Goal: Task Accomplishment & Management: Manage account settings

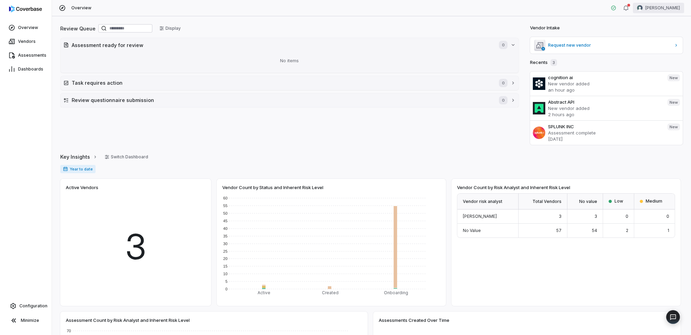
click at [644, 5] on html "Overview Vendors Assessments Dashboards Configuration Minimize Overview [PERSON…" at bounding box center [345, 167] width 691 height 335
click at [644, 27] on div "Account" at bounding box center [654, 24] width 53 height 11
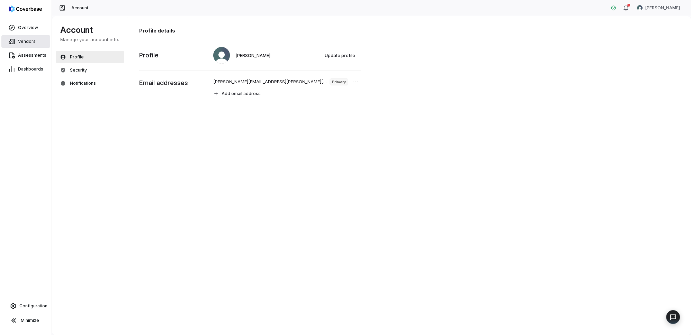
click at [30, 42] on span "Vendors" at bounding box center [27, 42] width 18 height 6
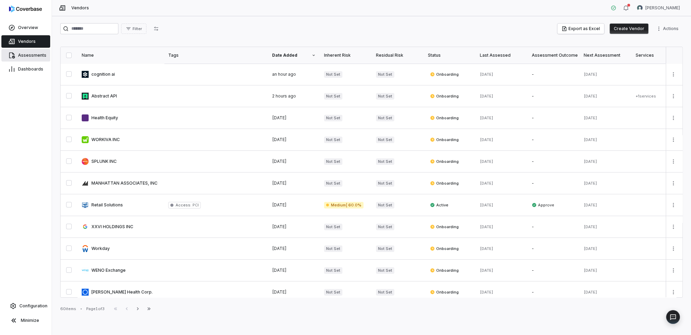
click at [26, 54] on span "Assessments" at bounding box center [32, 56] width 28 height 6
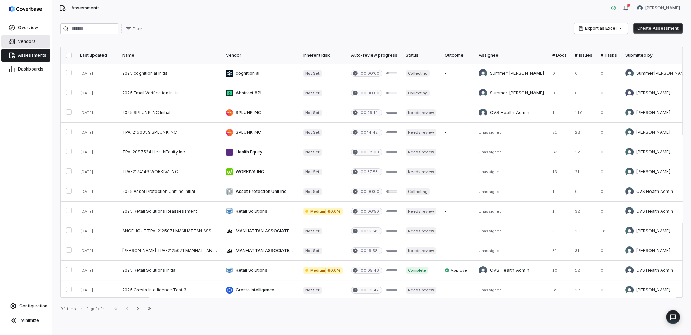
click at [22, 44] on link "Vendors" at bounding box center [25, 41] width 49 height 12
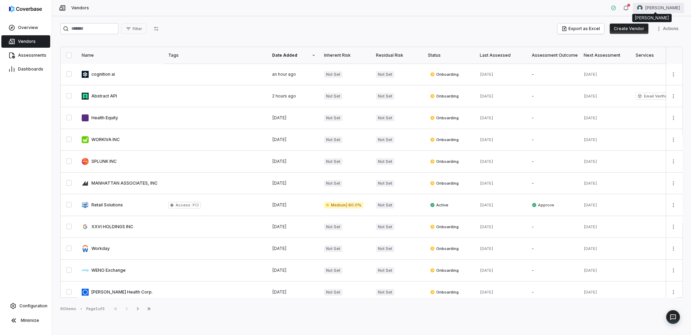
click at [642, 6] on html "Overview Vendors Assessments Dashboards Configuration Minimize Vendors [PERSON_…" at bounding box center [345, 167] width 691 height 335
click at [510, 18] on html "Overview Vendors Assessments Dashboards Configuration Minimize Vendors [PERSON_…" at bounding box center [345, 167] width 691 height 335
click at [645, 7] on html "Overview Vendors Assessments Dashboards Configuration Minimize Vendors [PERSON_…" at bounding box center [345, 167] width 691 height 335
click at [19, 306] on html "Overview Vendors Assessments Dashboards Configuration Minimize Vendors [PERSON_…" at bounding box center [345, 167] width 691 height 335
click at [19, 306] on link "Configuration" at bounding box center [26, 306] width 46 height 12
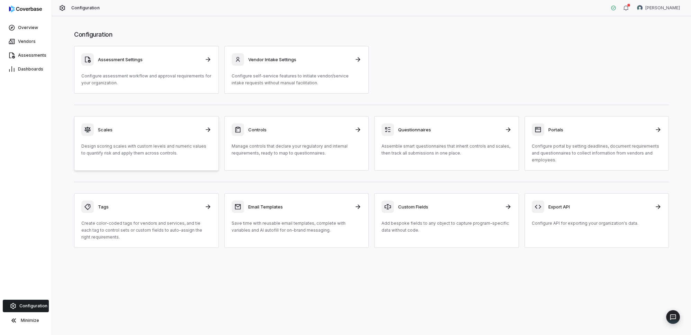
click at [158, 144] on p "Design scoring scales with custom levels and numeric values to quantify risk an…" at bounding box center [146, 150] width 130 height 14
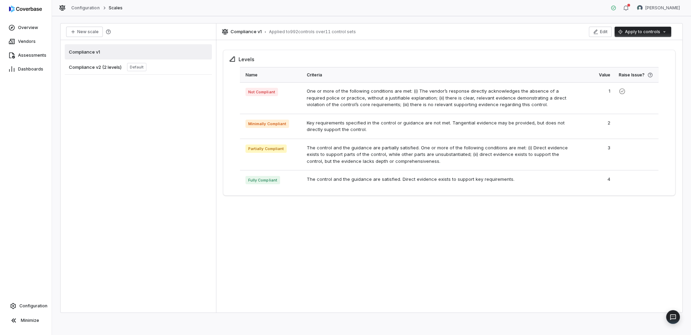
click at [86, 67] on span "Compliance v2 (2 levels)" at bounding box center [95, 67] width 53 height 6
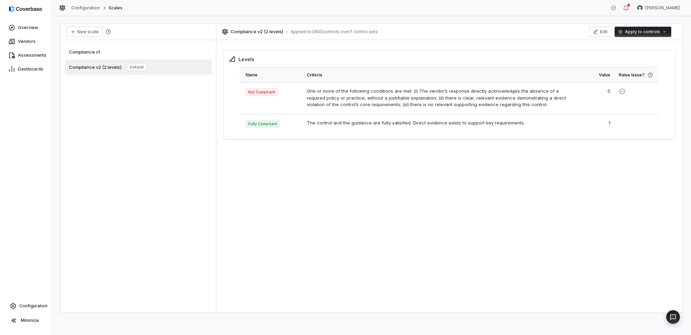
click at [93, 55] on div "Compliance v1" at bounding box center [138, 51] width 147 height 15
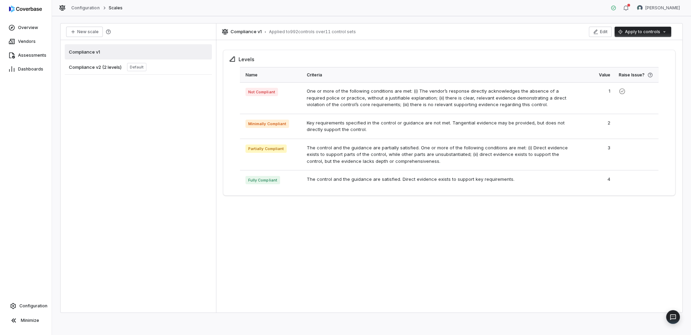
click at [92, 70] on div "Compliance v2 (2 levels) Default" at bounding box center [108, 67] width 78 height 8
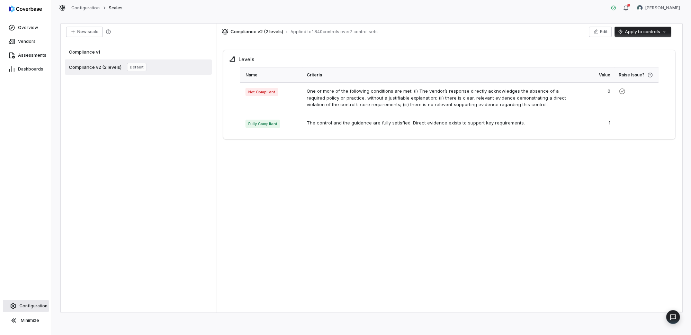
click at [27, 307] on span "Configuration" at bounding box center [33, 307] width 28 height 6
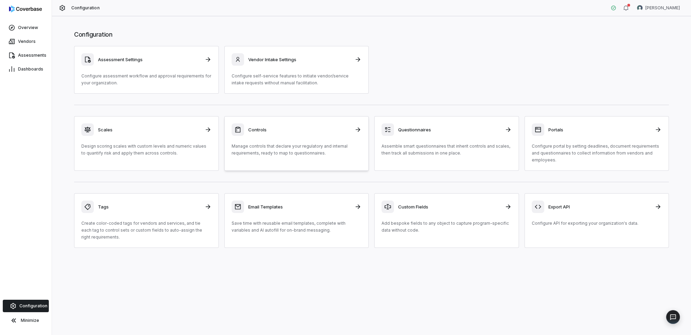
click at [299, 145] on p "Manage controls that declare your regulatory and internal requirements, ready t…" at bounding box center [297, 150] width 130 height 14
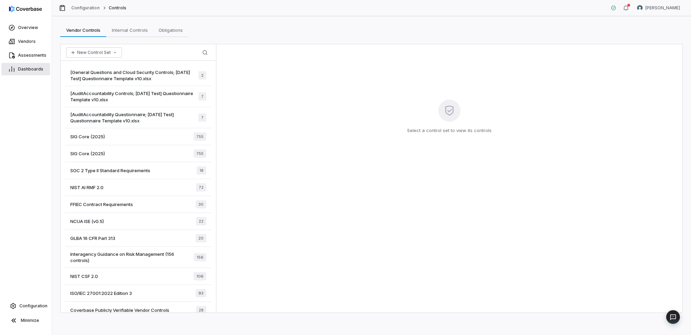
click at [30, 69] on span "Dashboards" at bounding box center [30, 69] width 25 height 6
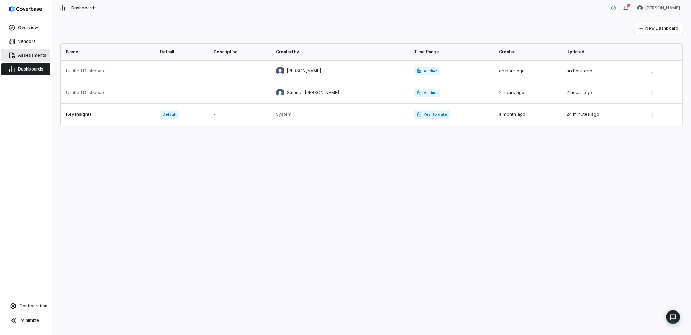
click at [27, 54] on span "Assessments" at bounding box center [32, 56] width 28 height 6
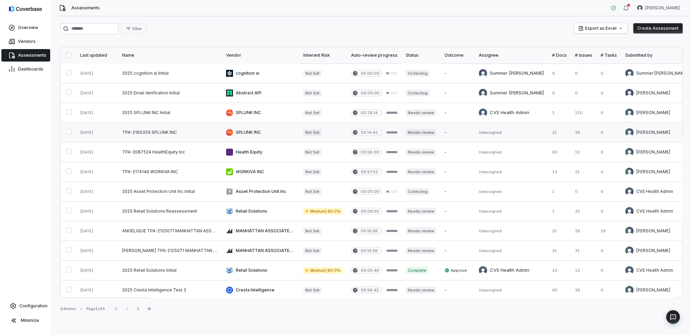
click at [170, 130] on link at bounding box center [170, 132] width 104 height 19
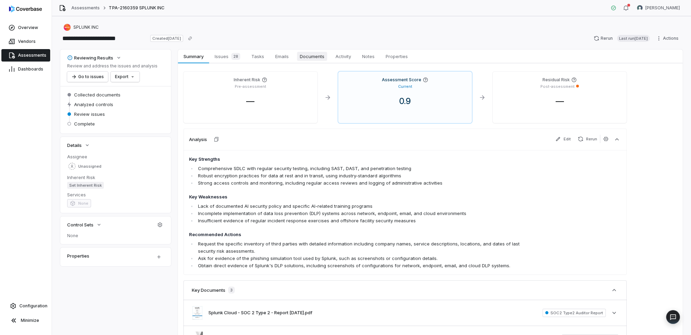
click at [317, 56] on span "Documents" at bounding box center [312, 56] width 30 height 9
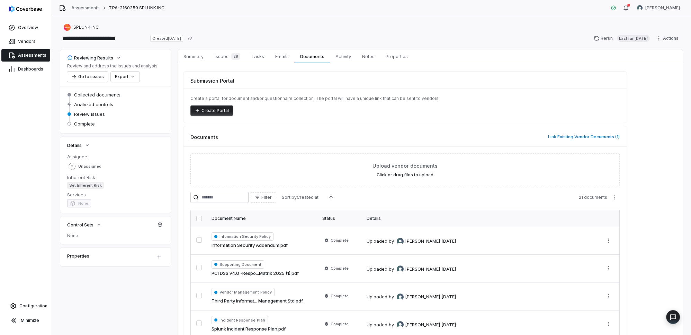
scroll to position [78, 0]
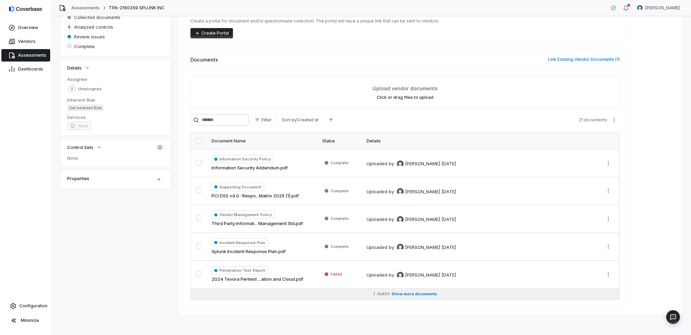
click at [405, 293] on span "Show more documents" at bounding box center [415, 294] width 46 height 5
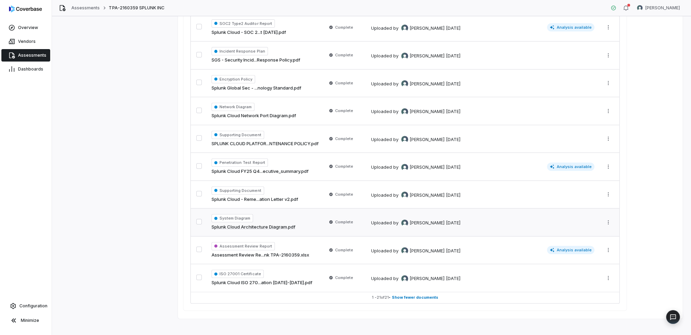
scroll to position [521, 0]
click at [309, 242] on div "Assessment Review Report Assessment Review Re...nk TPA-2160359.xlsx" at bounding box center [265, 250] width 107 height 17
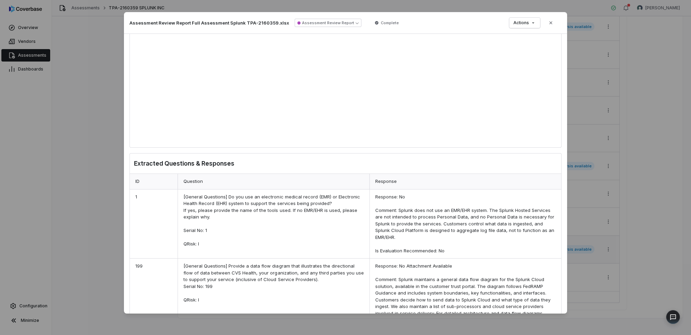
scroll to position [126, 0]
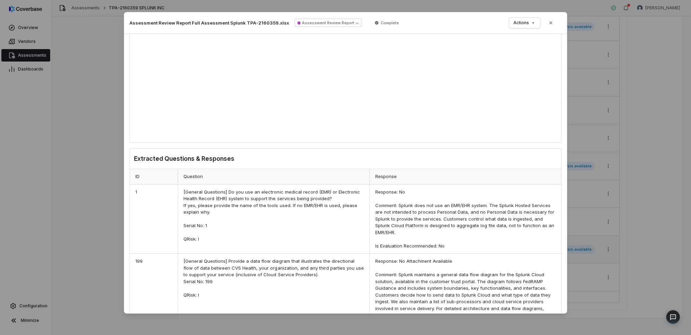
click at [451, 242] on div "Response: No Comment: Splunk does not use an EMR/EHR system. The Splunk Hosted …" at bounding box center [465, 219] width 192 height 69
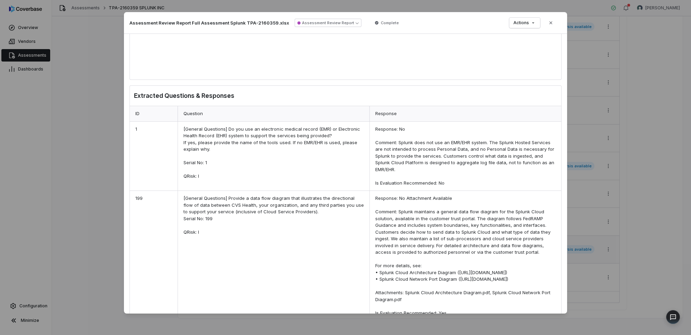
click at [90, 219] on div "Document Preview Assessment Review Report Full Assessment Splunk TPA-2160359.xl…" at bounding box center [345, 167] width 691 height 335
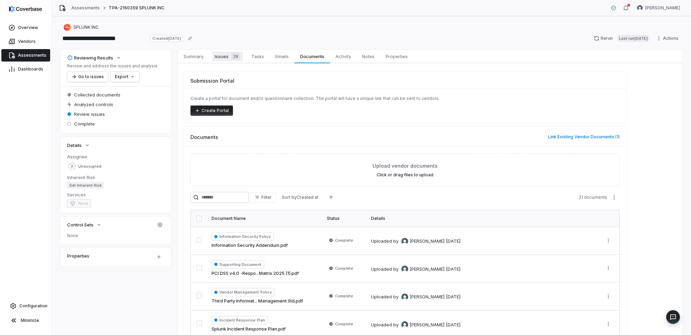
click at [222, 59] on span "Issues 28" at bounding box center [227, 57] width 31 height 10
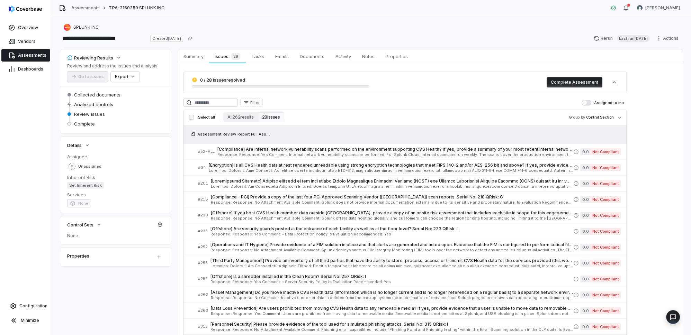
click at [262, 115] on button "28 issues" at bounding box center [271, 118] width 26 height 10
click at [239, 116] on button "All 262 results" at bounding box center [240, 118] width 34 height 10
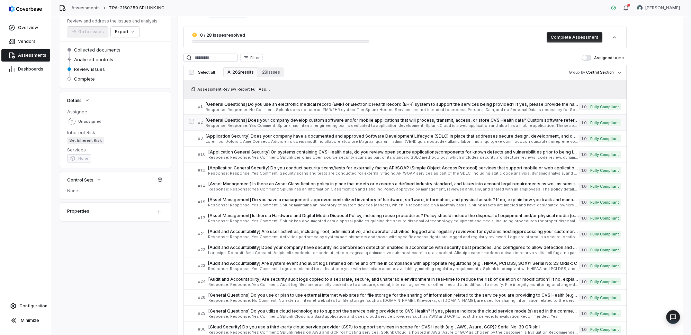
scroll to position [63, 0]
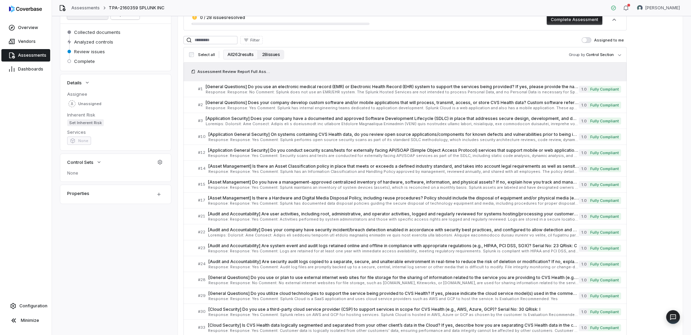
click at [273, 53] on button "28 issues" at bounding box center [271, 55] width 26 height 10
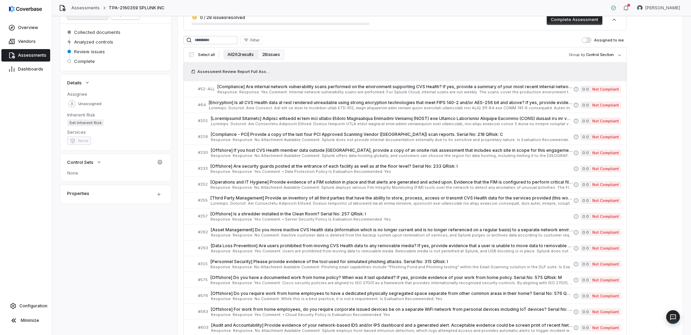
click at [230, 50] on button "All 262 results" at bounding box center [240, 55] width 34 height 10
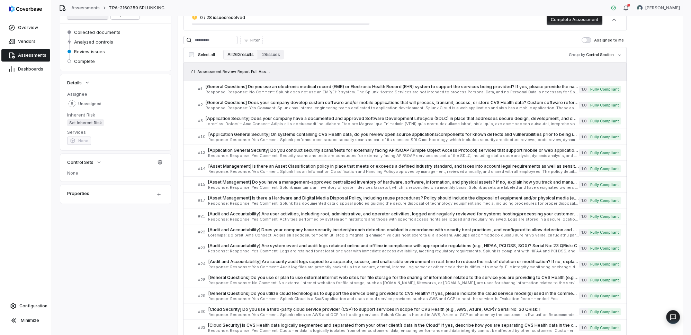
click at [231, 55] on button "All 262 results" at bounding box center [240, 55] width 34 height 10
click at [270, 57] on button "28 issues" at bounding box center [271, 55] width 26 height 10
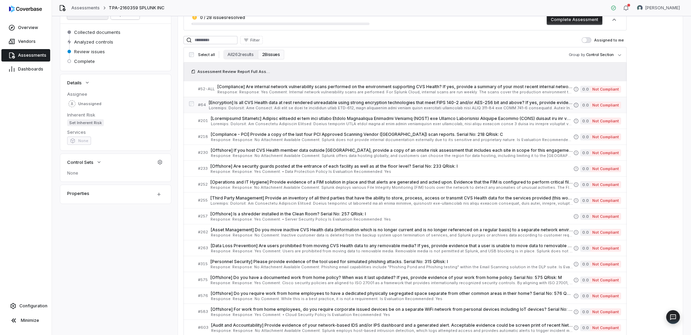
click at [245, 103] on span "[Encryption] Is all CVS Health data at rest rendered unreadable using strong en…" at bounding box center [391, 103] width 365 height 6
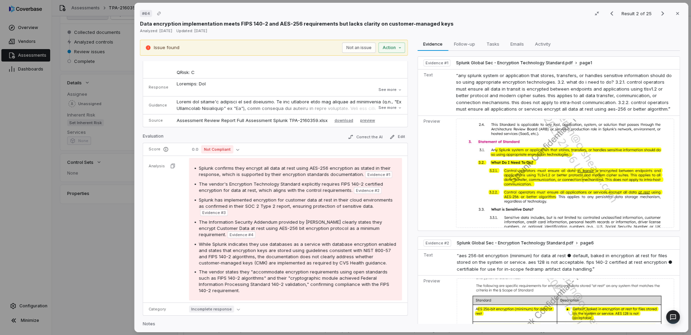
scroll to position [81, 0]
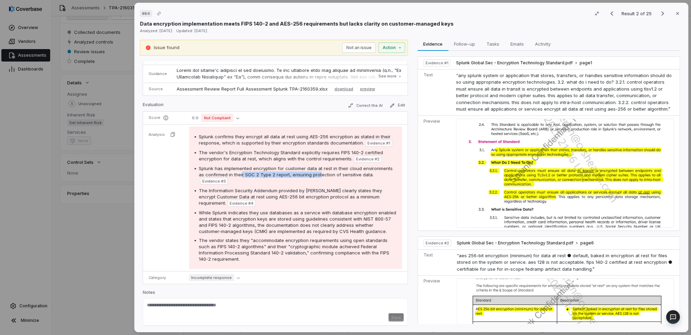
drag, startPoint x: 241, startPoint y: 172, endPoint x: 317, endPoint y: 172, distance: 76.8
click at [317, 172] on span "Splunk has implemented encryption for customer data at rest in their cloud envi…" at bounding box center [296, 172] width 194 height 12
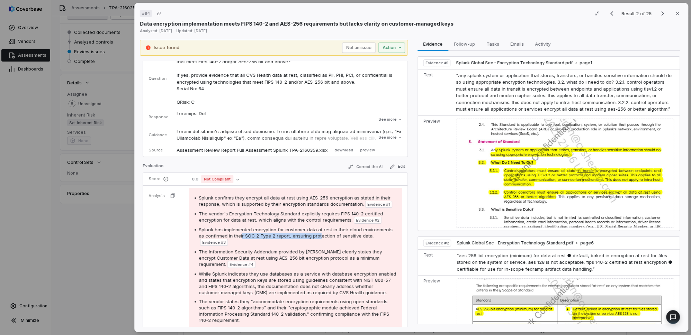
scroll to position [0, 0]
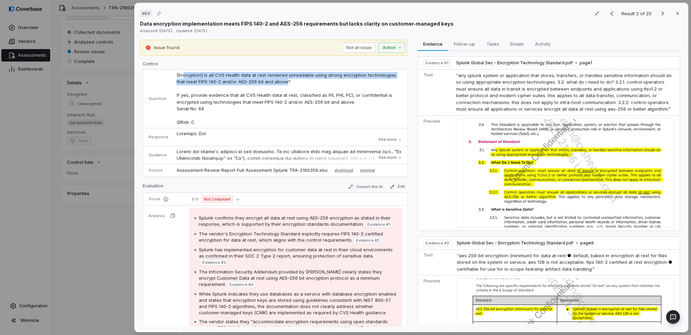
drag, startPoint x: 182, startPoint y: 75, endPoint x: 285, endPoint y: 82, distance: 103.0
click at [285, 82] on span "[Encryption] Is all CVS Health data at rest rendered unreadable using strong en…" at bounding box center [287, 98] width 221 height 53
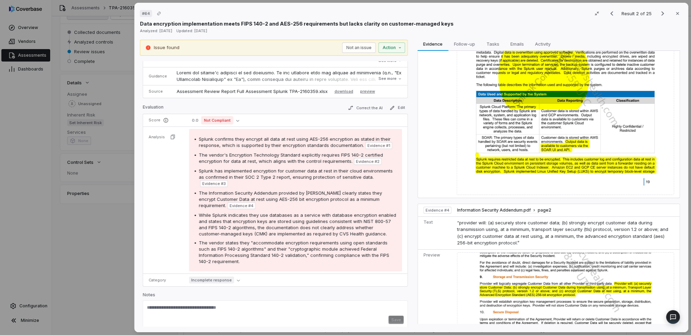
scroll to position [81, 0]
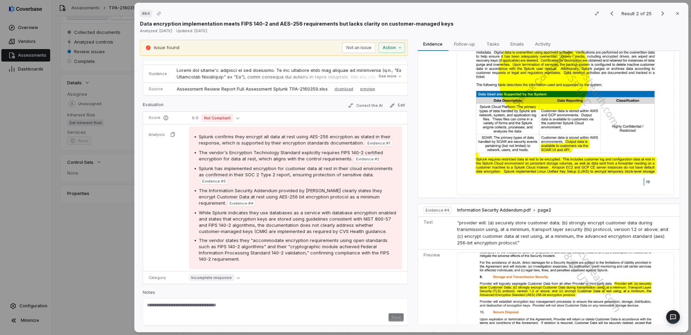
click at [102, 244] on div "# 64 Result 2 of 25 Close Data encryption implementation meets FIPS 140-2 and A…" at bounding box center [345, 167] width 691 height 335
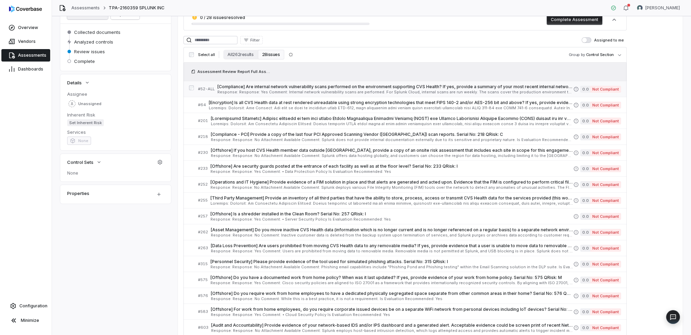
click at [434, 91] on span "Response: Response: Yes Comment: Internal network vulnerability scans are perfo…" at bounding box center [395, 92] width 356 height 4
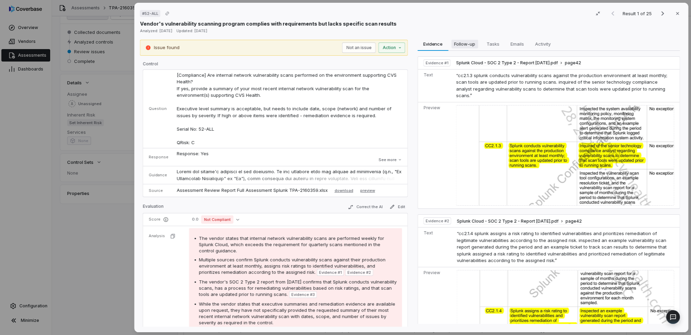
click at [461, 44] on span "Follow-up" at bounding box center [464, 43] width 27 height 9
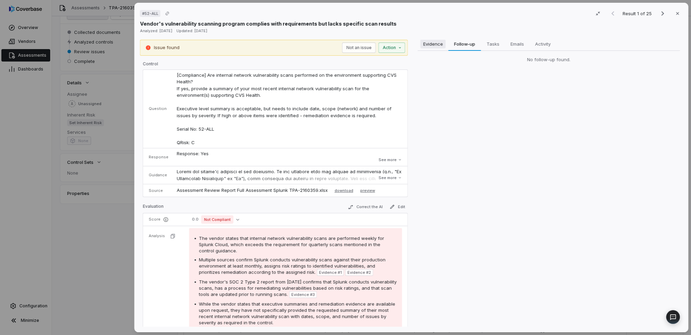
click at [428, 44] on span "Evidence" at bounding box center [432, 43] width 25 height 9
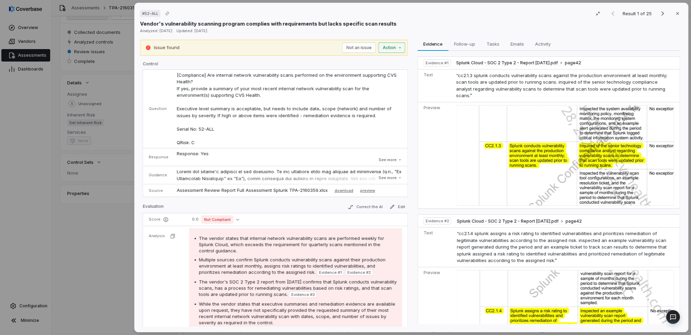
click at [389, 47] on div "# 52-ALL Result 1 of 25 Close Vendor's vulnerability scanning program complies …" at bounding box center [345, 167] width 691 height 335
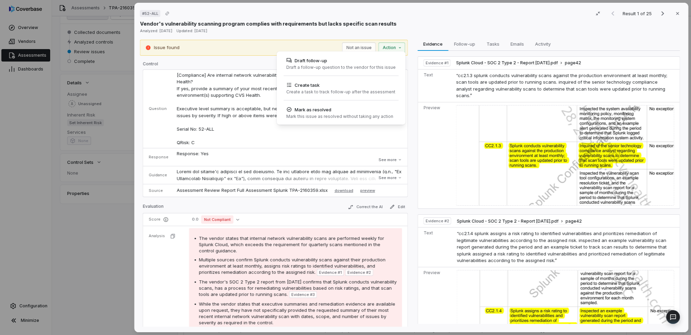
click at [112, 234] on div "# 52-ALL Result 1 of 25 Close Vendor's vulnerability scanning program complies …" at bounding box center [345, 167] width 691 height 335
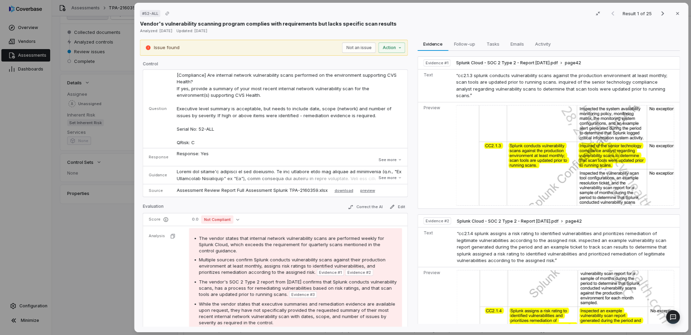
click at [106, 225] on div "# 52-ALL Result 1 of 25 Close Vendor's vulnerability scanning program complies …" at bounding box center [345, 167] width 691 height 335
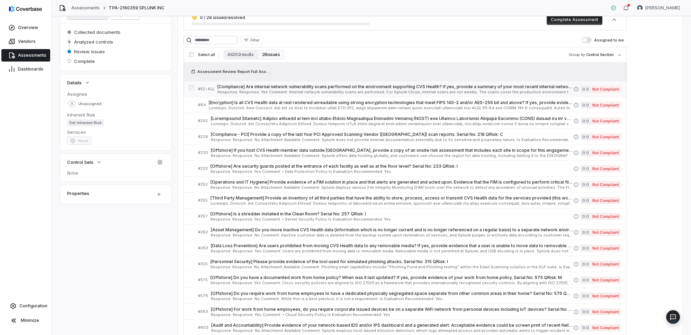
click at [482, 88] on span "[Compliance] Are internal network vulnerability scans performed on the environm…" at bounding box center [395, 87] width 356 height 6
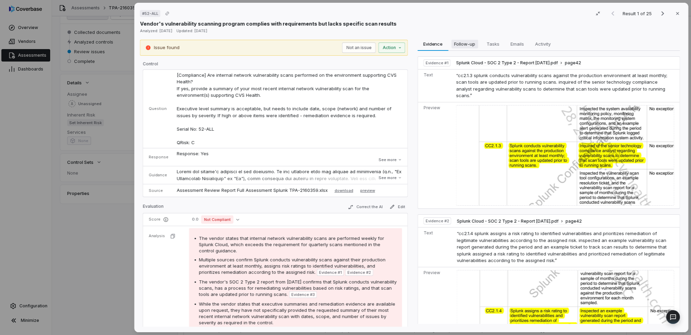
click at [468, 45] on span "Follow-up" at bounding box center [464, 43] width 27 height 9
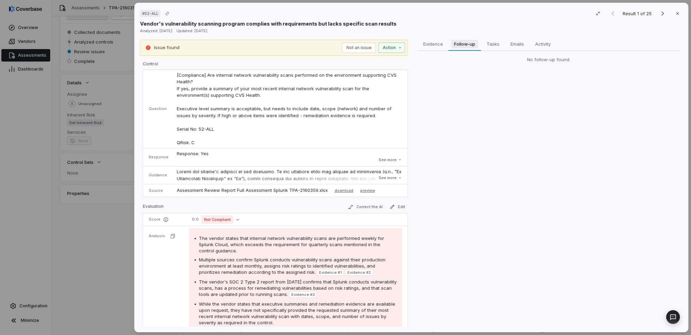
click at [449, 46] on button "Follow-up Follow-up" at bounding box center [464, 44] width 33 height 14
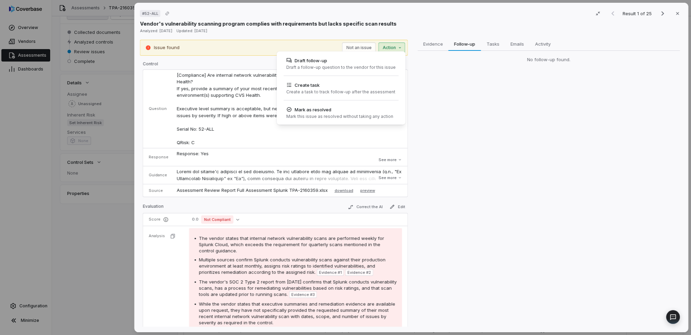
click at [383, 48] on div "# 52-ALL Result 1 of 25 Close Vendor's vulnerability scanning program complies …" at bounding box center [345, 167] width 691 height 335
click at [330, 62] on div "Draft follow-up" at bounding box center [340, 60] width 109 height 7
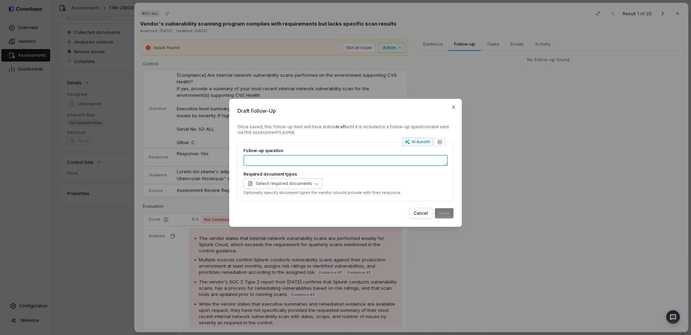
click at [301, 159] on textarea "Follow-up question" at bounding box center [345, 160] width 204 height 11
click at [443, 143] on button "button" at bounding box center [439, 142] width 11 height 8
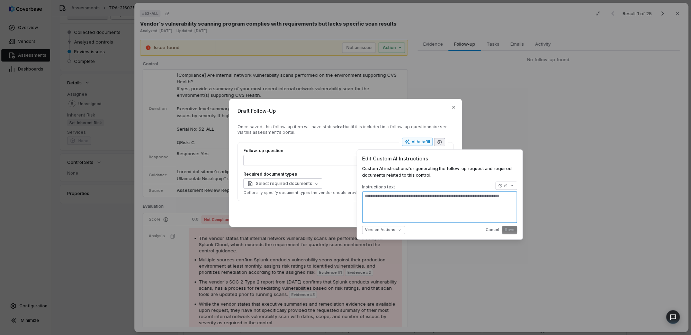
click at [423, 207] on textarea at bounding box center [439, 207] width 155 height 32
click at [296, 134] on div "Once saved, this follow-up item will have status draft until it is included in …" at bounding box center [345, 129] width 216 height 11
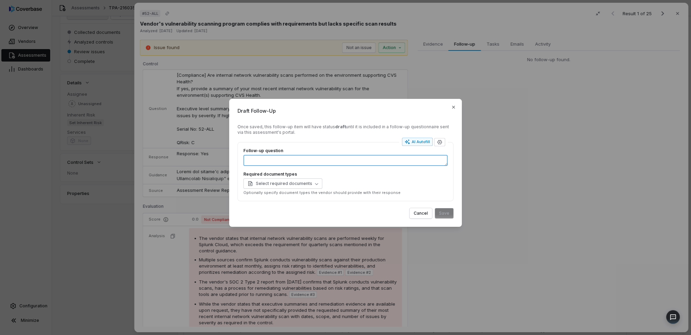
click at [294, 163] on textarea "Follow-up question" at bounding box center [345, 160] width 204 height 11
click at [303, 135] on div "Once saved, this follow-up item will have status draft until it is included in …" at bounding box center [345, 129] width 216 height 11
click at [440, 141] on icon "button" at bounding box center [440, 143] width 6 height 6
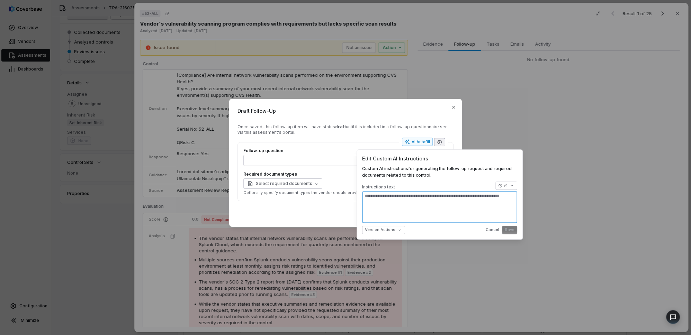
click at [415, 200] on textarea at bounding box center [439, 207] width 155 height 32
click at [333, 204] on form "Once saved, this follow-up item will have status draft until it is included in …" at bounding box center [345, 171] width 216 height 95
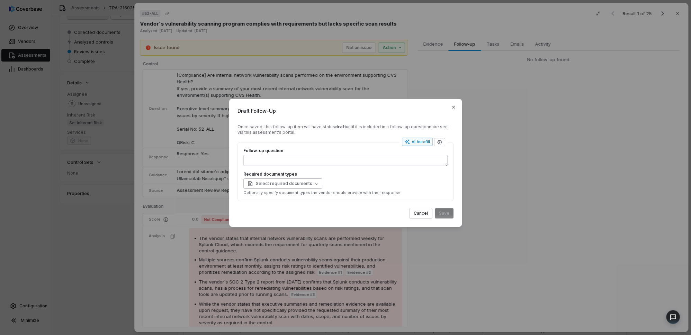
click at [284, 180] on button "Select required documents" at bounding box center [282, 184] width 79 height 10
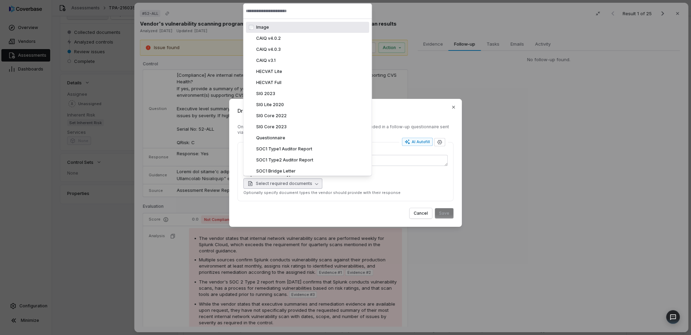
click at [305, 217] on div "Cancel Save" at bounding box center [345, 213] width 216 height 10
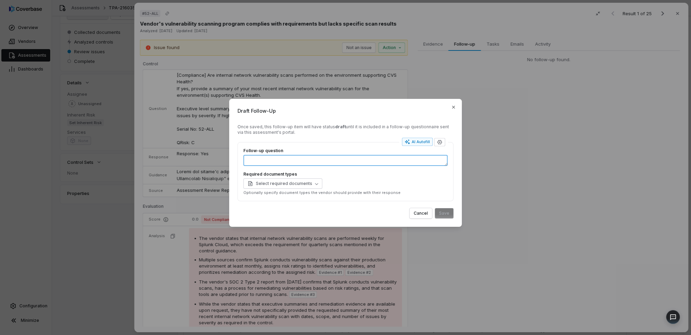
click at [297, 163] on textarea "Follow-up question" at bounding box center [345, 160] width 204 height 11
click at [419, 141] on div "AI Autofill" at bounding box center [417, 143] width 25 height 6
type textarea "*"
type textarea "****"
type textarea "*"
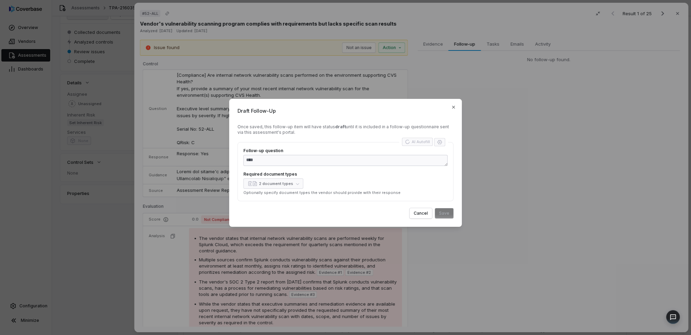
type textarea "**********"
type textarea "*"
type textarea "**********"
type textarea "*"
type textarea "**********"
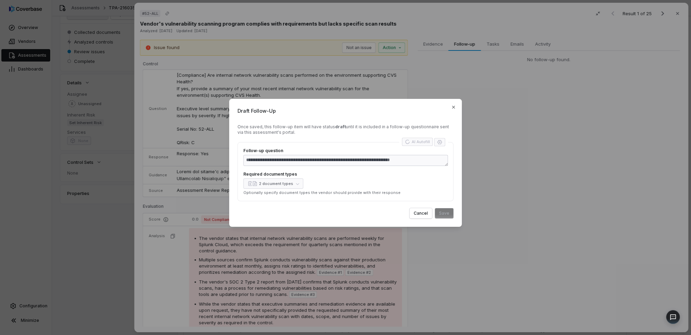
type textarea "*"
type textarea "**********"
type textarea "*"
type textarea "**********"
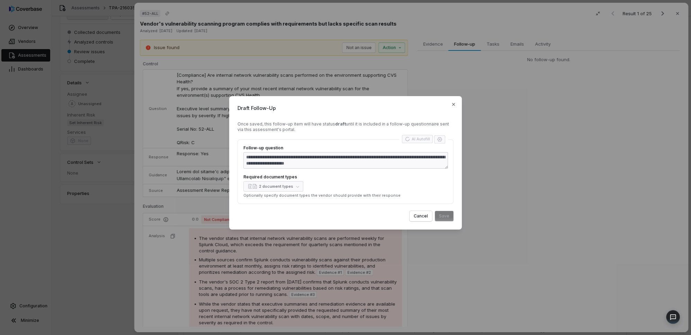
type textarea "*"
type textarea "**********"
type textarea "*"
type textarea "**********"
type textarea "*"
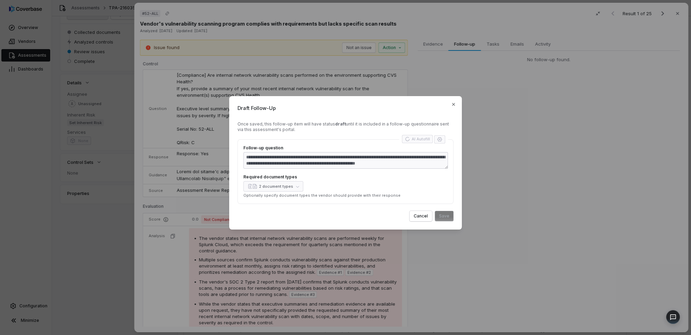
type textarea "**********"
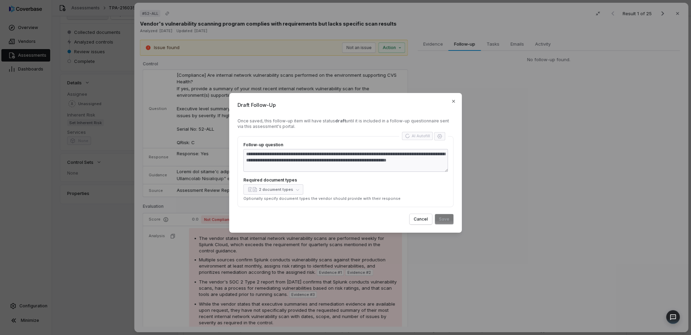
type textarea "*"
type textarea "**********"
type textarea "*"
type textarea "**********"
type textarea "*"
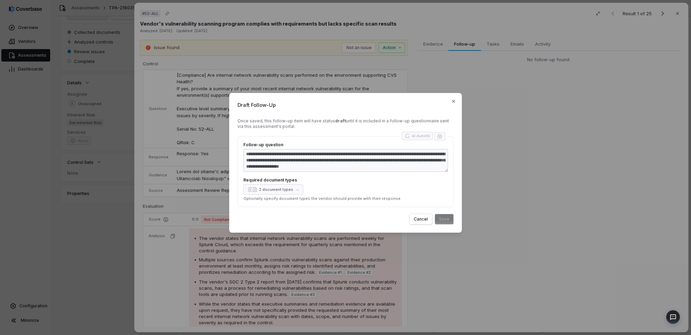
type textarea "**********"
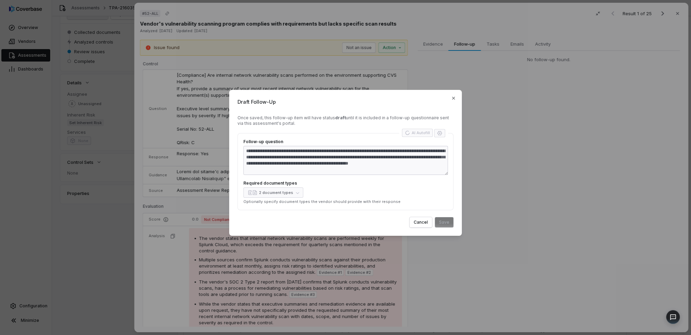
type textarea "*"
type textarea "**********"
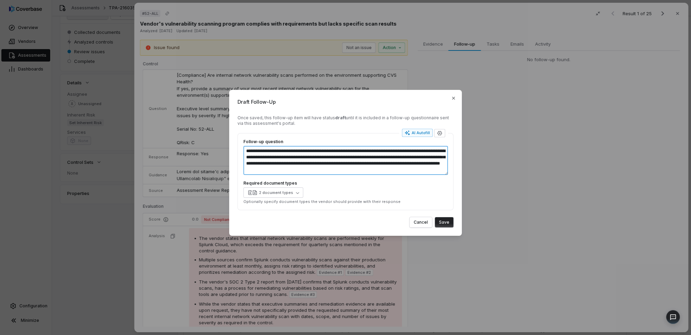
click at [430, 169] on textarea "**********" at bounding box center [345, 160] width 205 height 29
drag, startPoint x: 429, startPoint y: 171, endPoint x: 233, endPoint y: 145, distance: 198.0
click at [233, 145] on div "**********" at bounding box center [345, 163] width 233 height 146
click at [381, 180] on div "**********" at bounding box center [345, 171] width 204 height 65
click at [426, 169] on textarea "**********" at bounding box center [345, 160] width 205 height 29
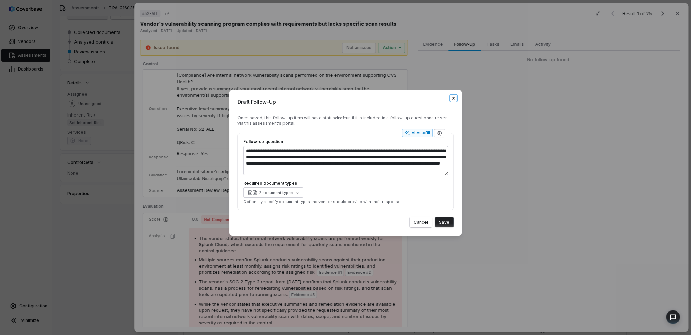
click at [454, 99] on icon "button" at bounding box center [453, 98] width 3 height 3
type textarea "*"
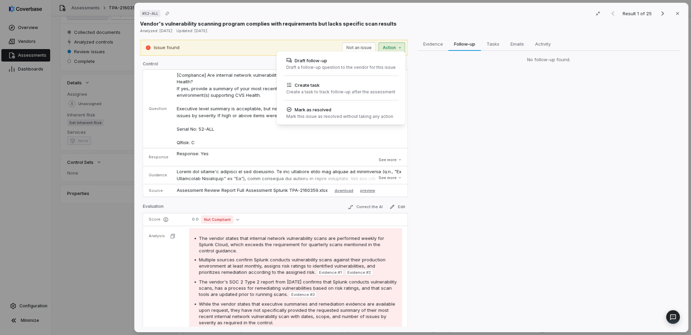
click at [395, 50] on div "# 52-ALL Result 1 of 25 Close Vendor's vulnerability scanning program complies …" at bounding box center [345, 167] width 691 height 335
click at [450, 92] on div "# 52-ALL Result 1 of 25 Close Vendor's vulnerability scanning program complies …" at bounding box center [345, 167] width 691 height 335
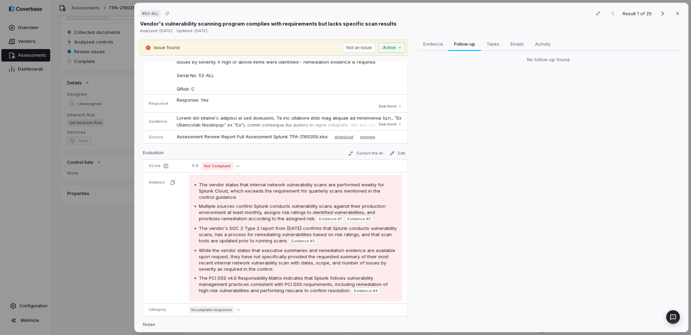
scroll to position [86, 0]
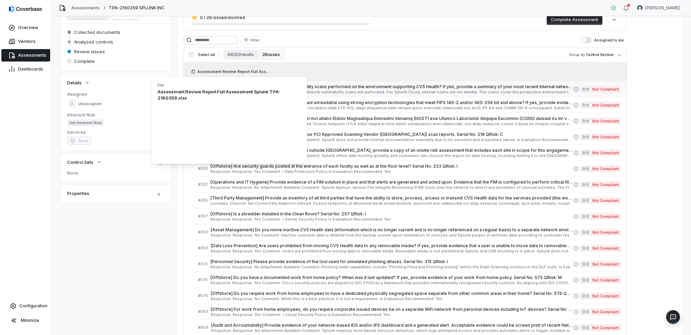
click at [402, 88] on span "[Compliance] Are internal network vulnerability scans performed on the environm…" at bounding box center [395, 87] width 356 height 6
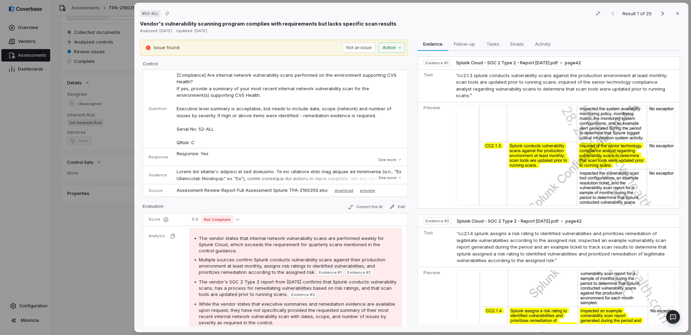
scroll to position [63, 0]
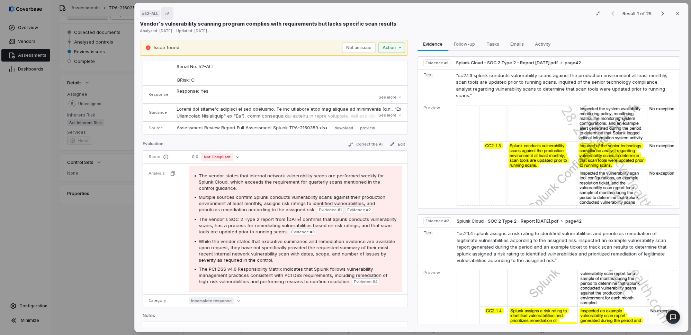
click at [169, 12] on button "Copy link" at bounding box center [167, 13] width 12 height 12
click at [167, 13] on icon "Copy link" at bounding box center [167, 13] width 4 height 4
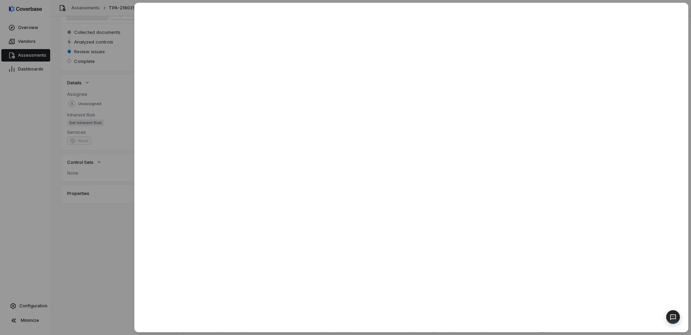
click at [111, 223] on div at bounding box center [345, 167] width 691 height 335
